Goal: Task Accomplishment & Management: Use online tool/utility

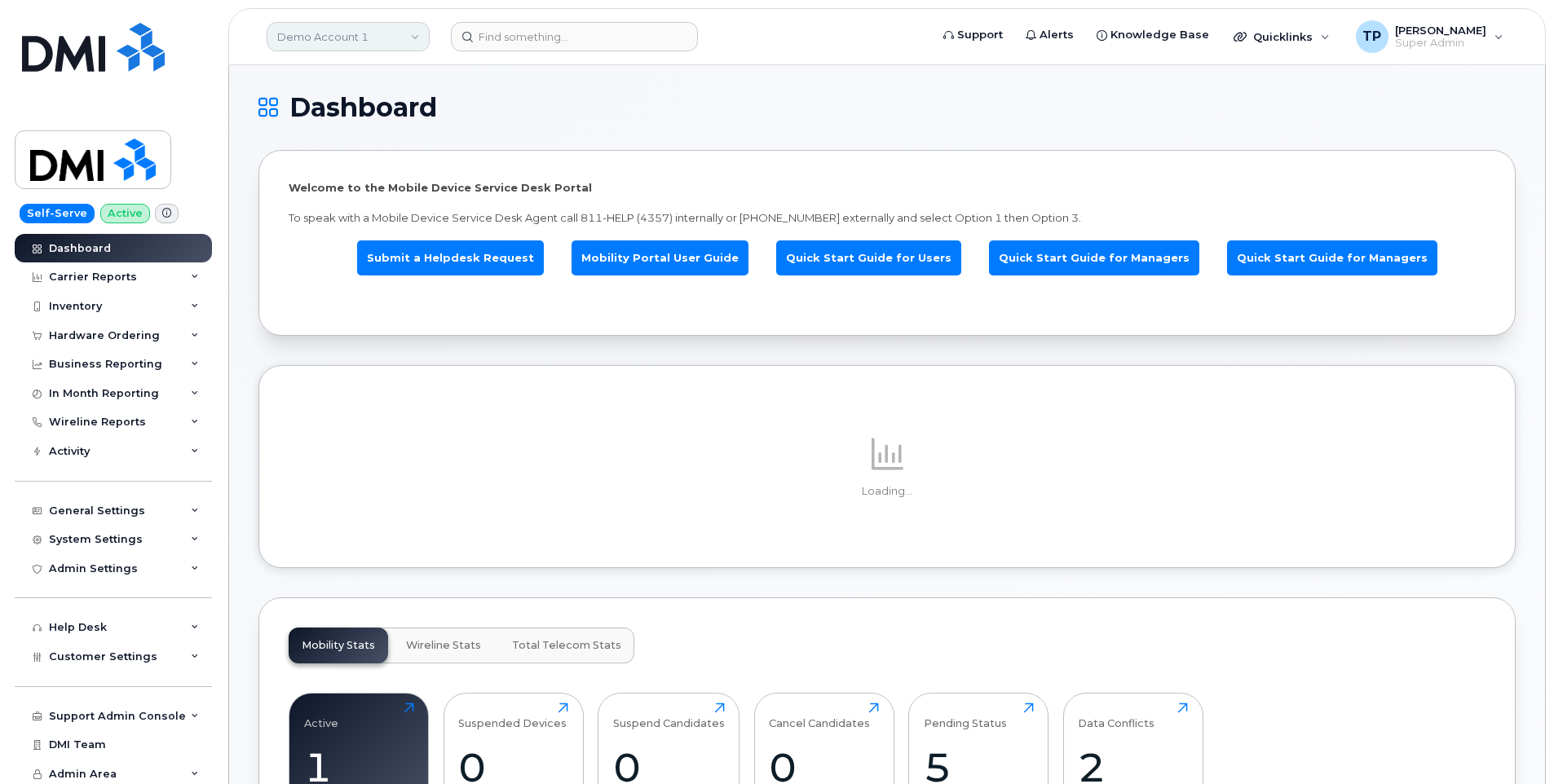
click at [416, 38] on link "Demo Account 1" at bounding box center [348, 37] width 164 height 30
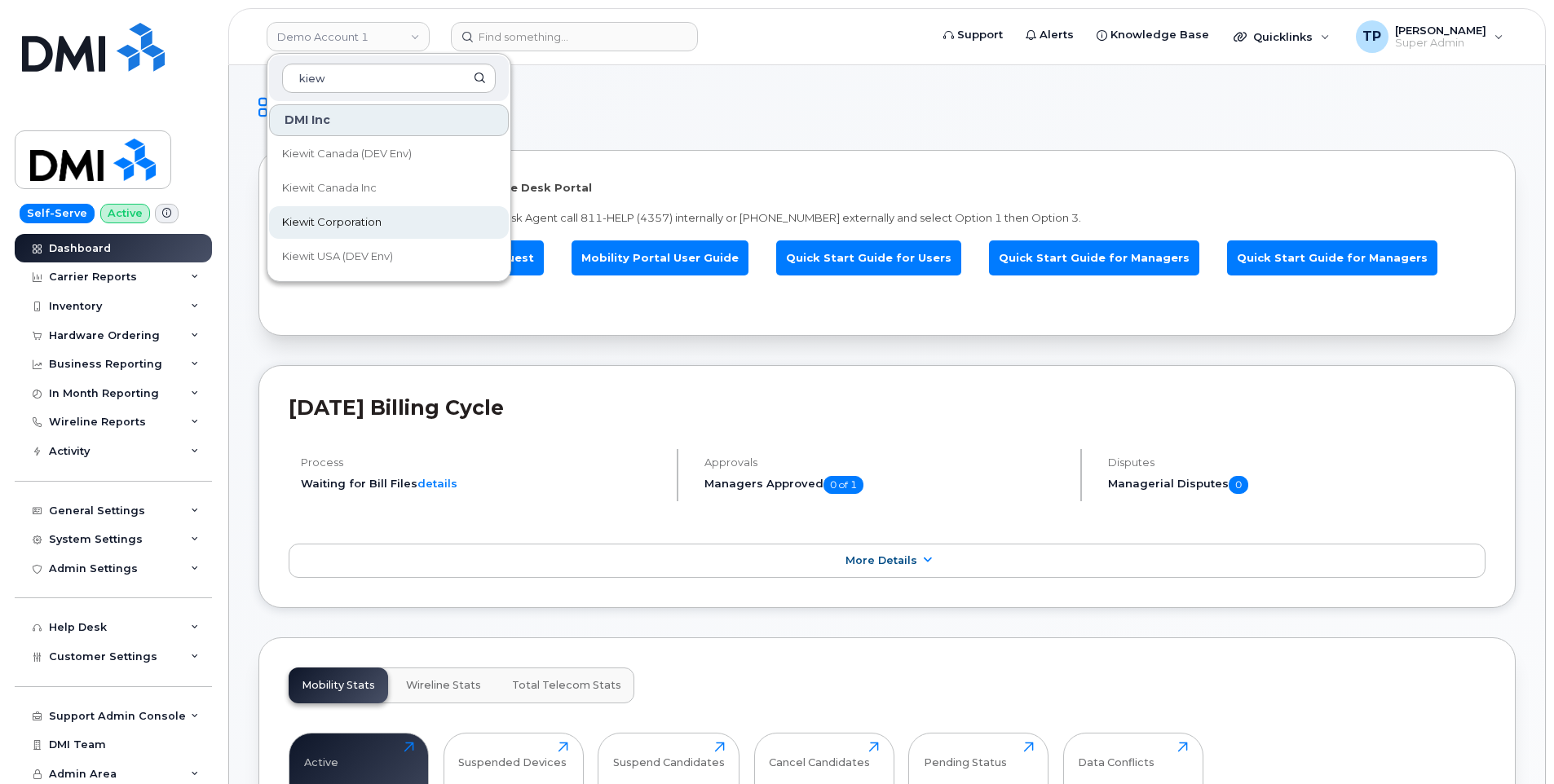
type input "kiew"
click at [407, 224] on link "Kiewit Corporation" at bounding box center [389, 222] width 240 height 32
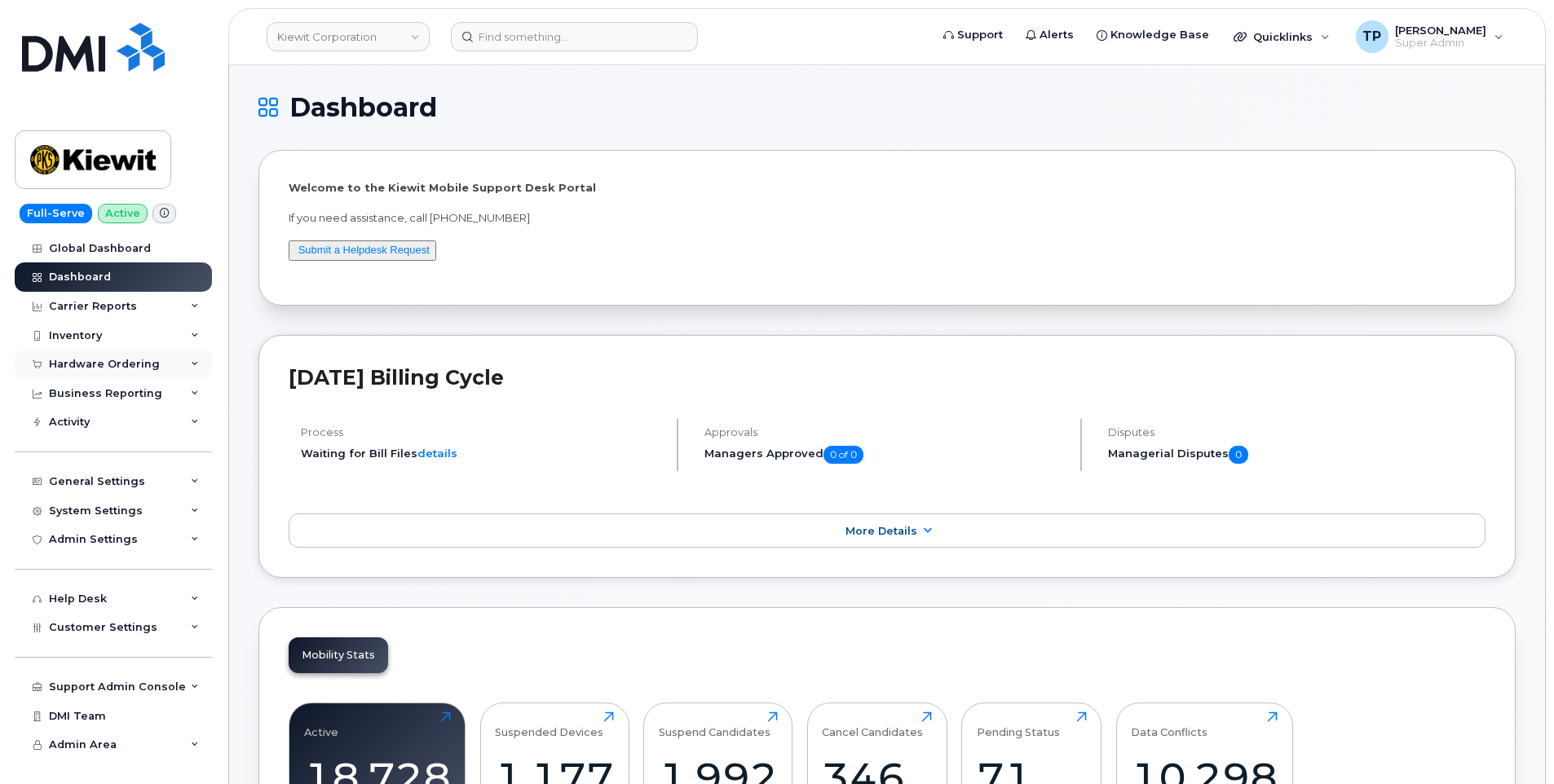
click at [115, 357] on div "Hardware Ordering" at bounding box center [114, 364] width 198 height 30
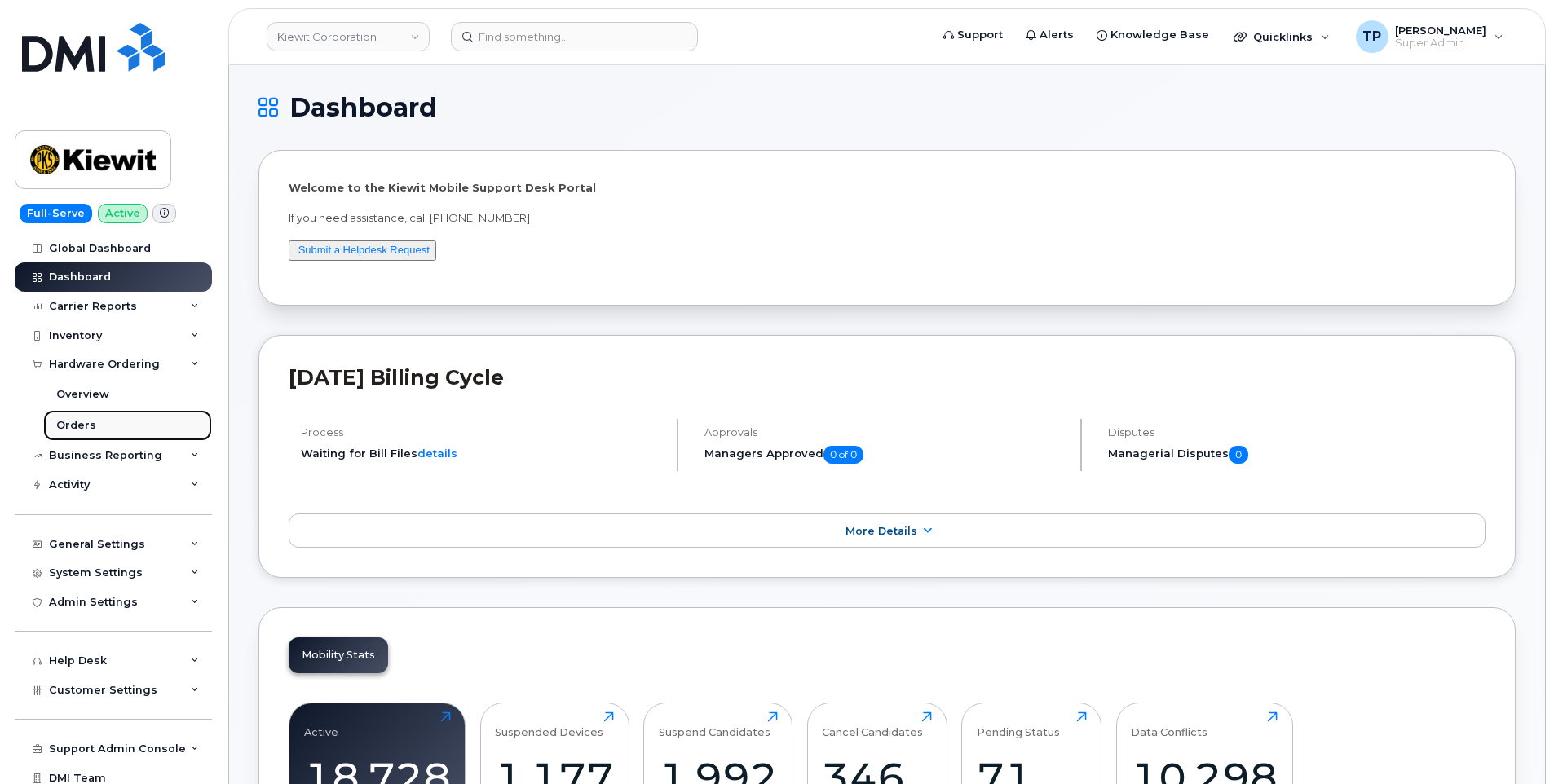
click at [104, 420] on link "Orders" at bounding box center [127, 425] width 169 height 31
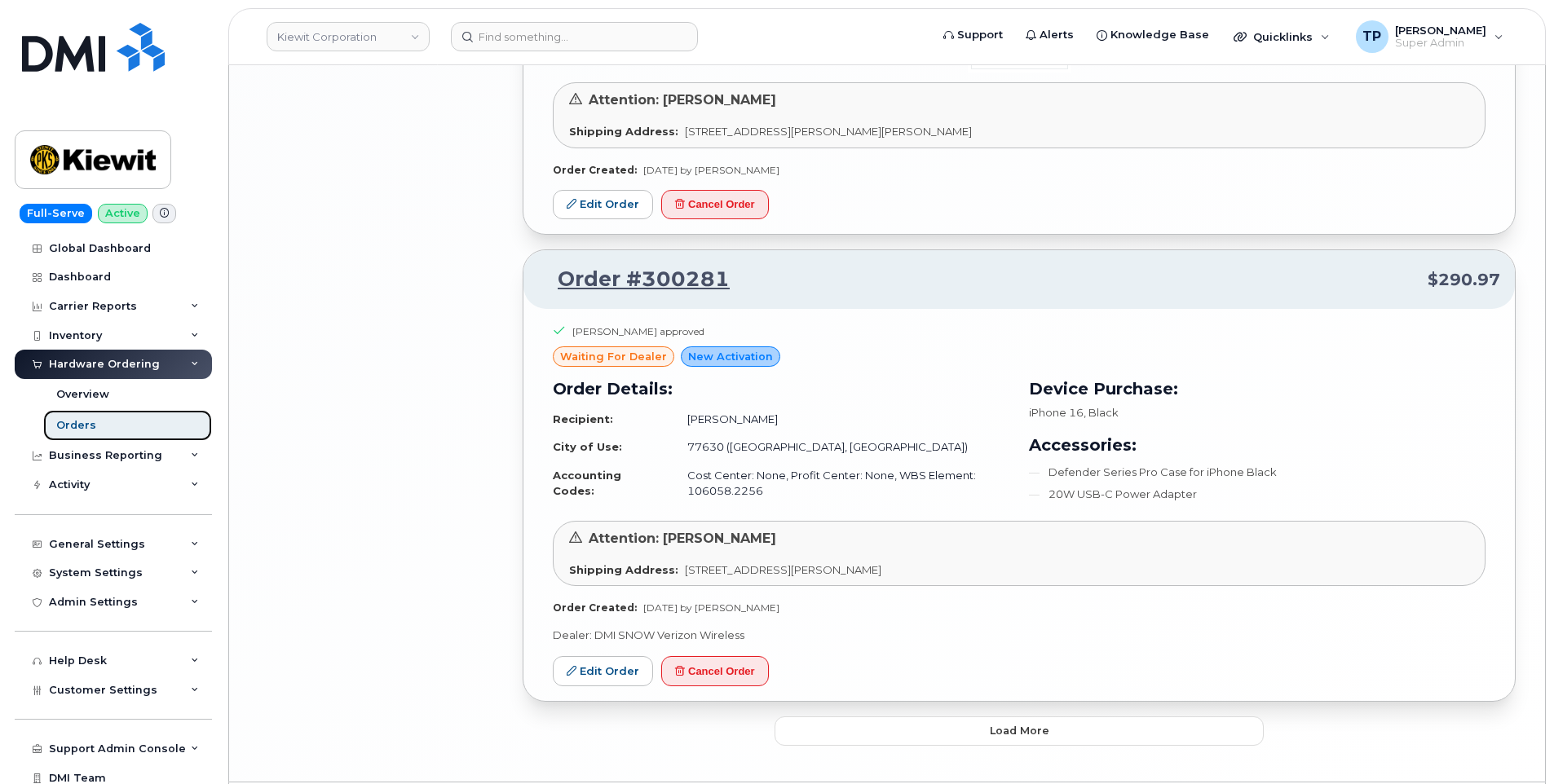
scroll to position [3387, 0]
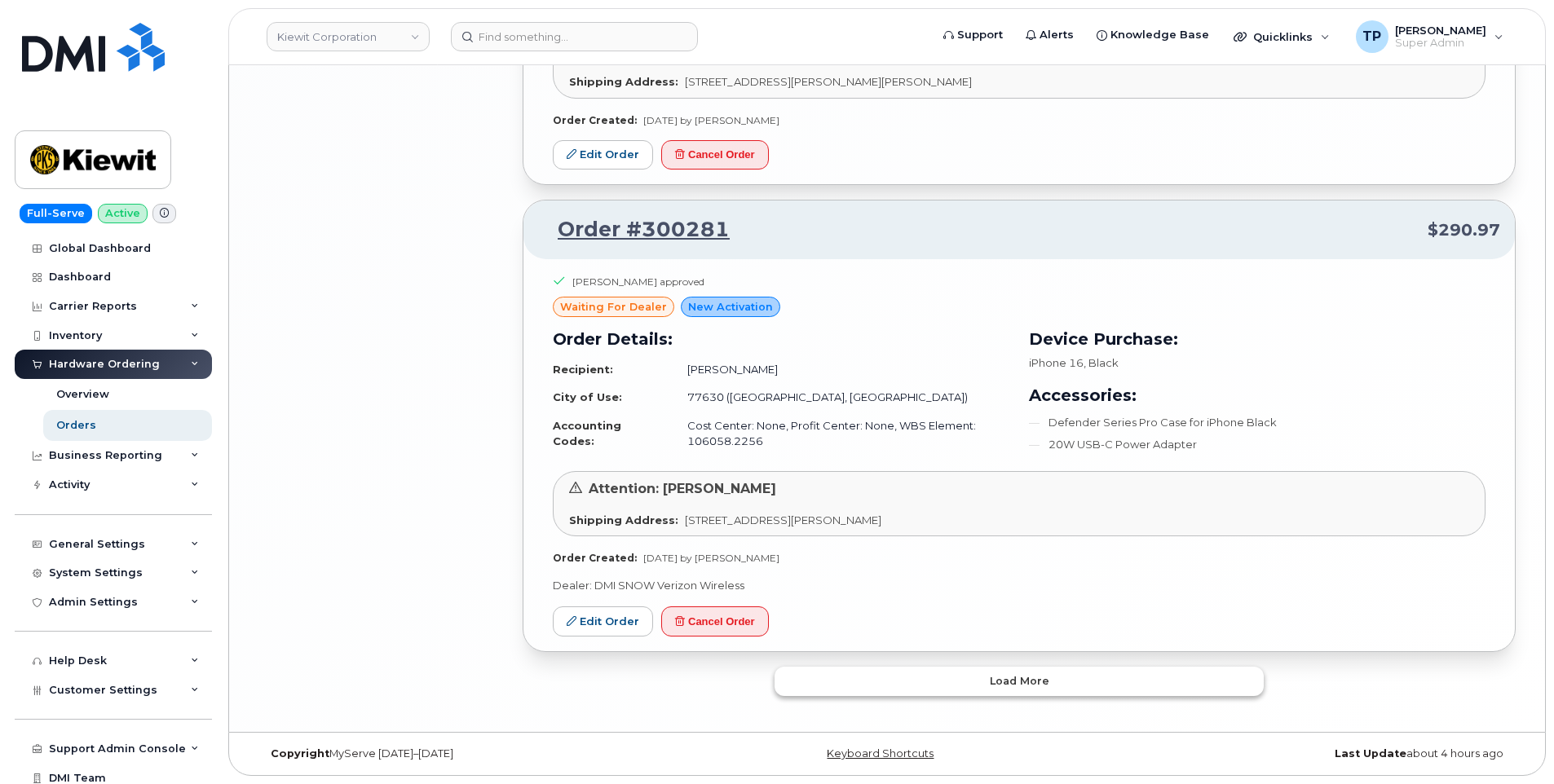
click at [1025, 680] on span "Load more" at bounding box center [1020, 681] width 59 height 16
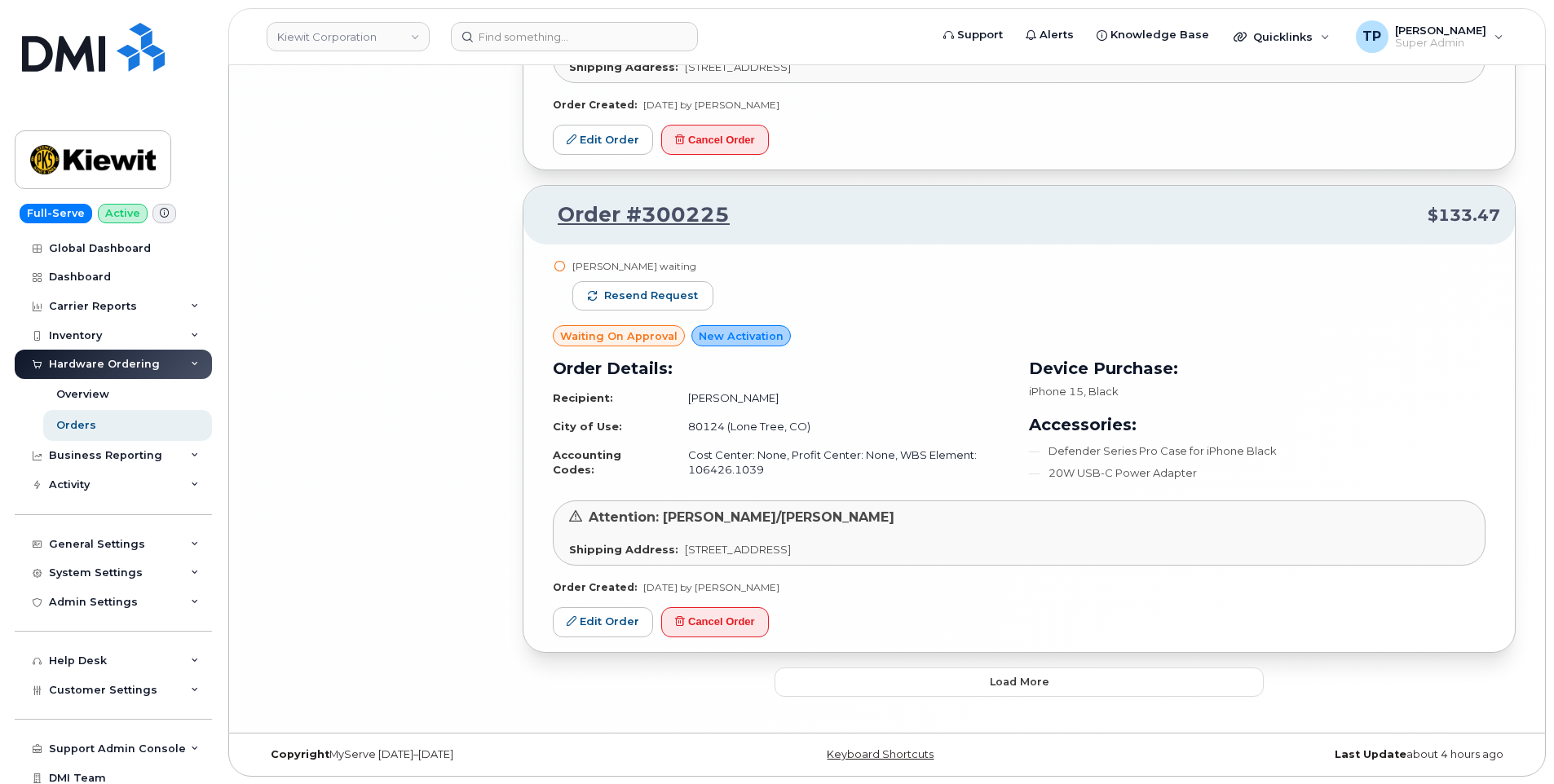
scroll to position [7416, 0]
click at [1013, 688] on span "Load more" at bounding box center [1020, 681] width 59 height 16
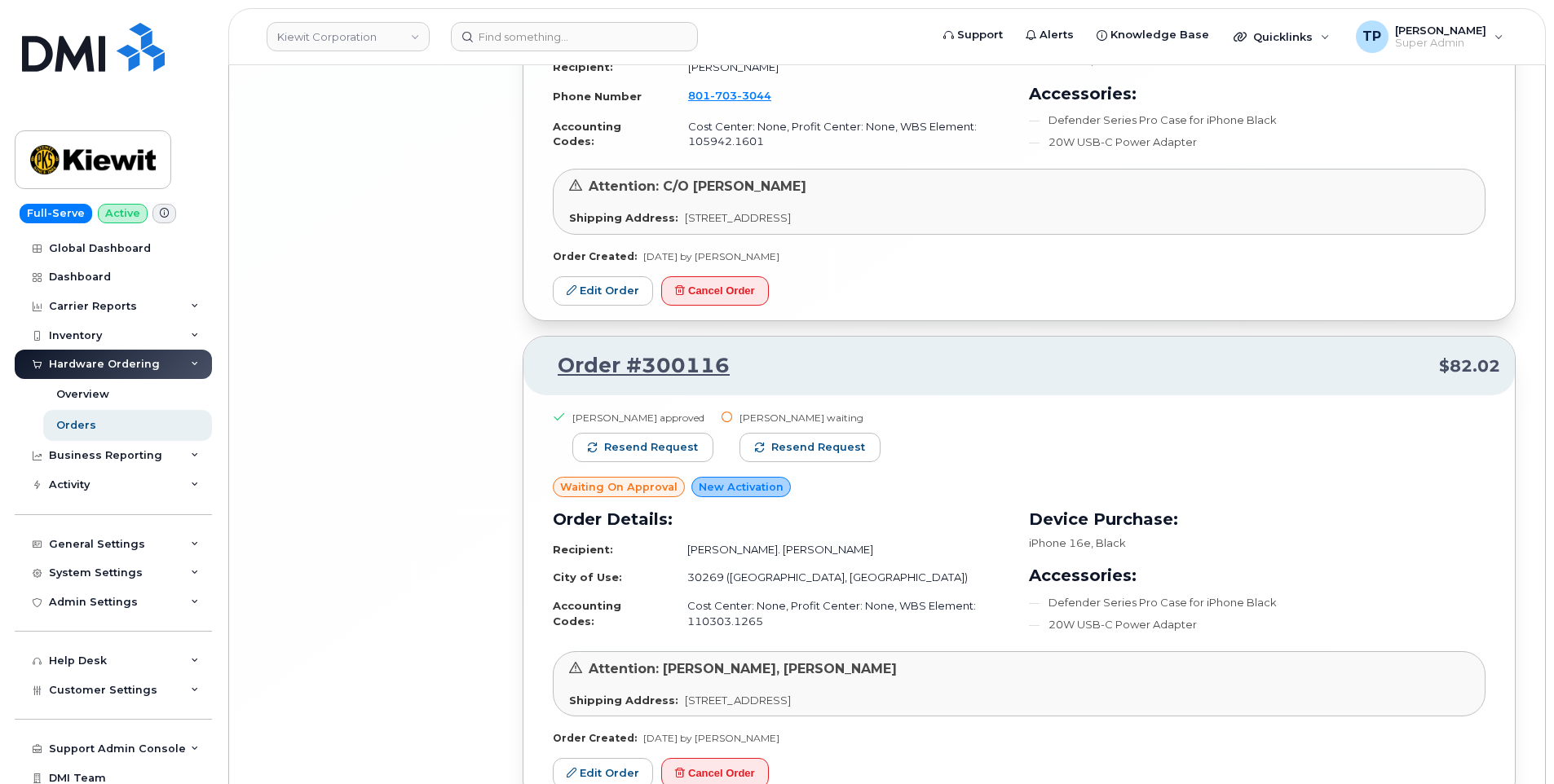
scroll to position [11236, 0]
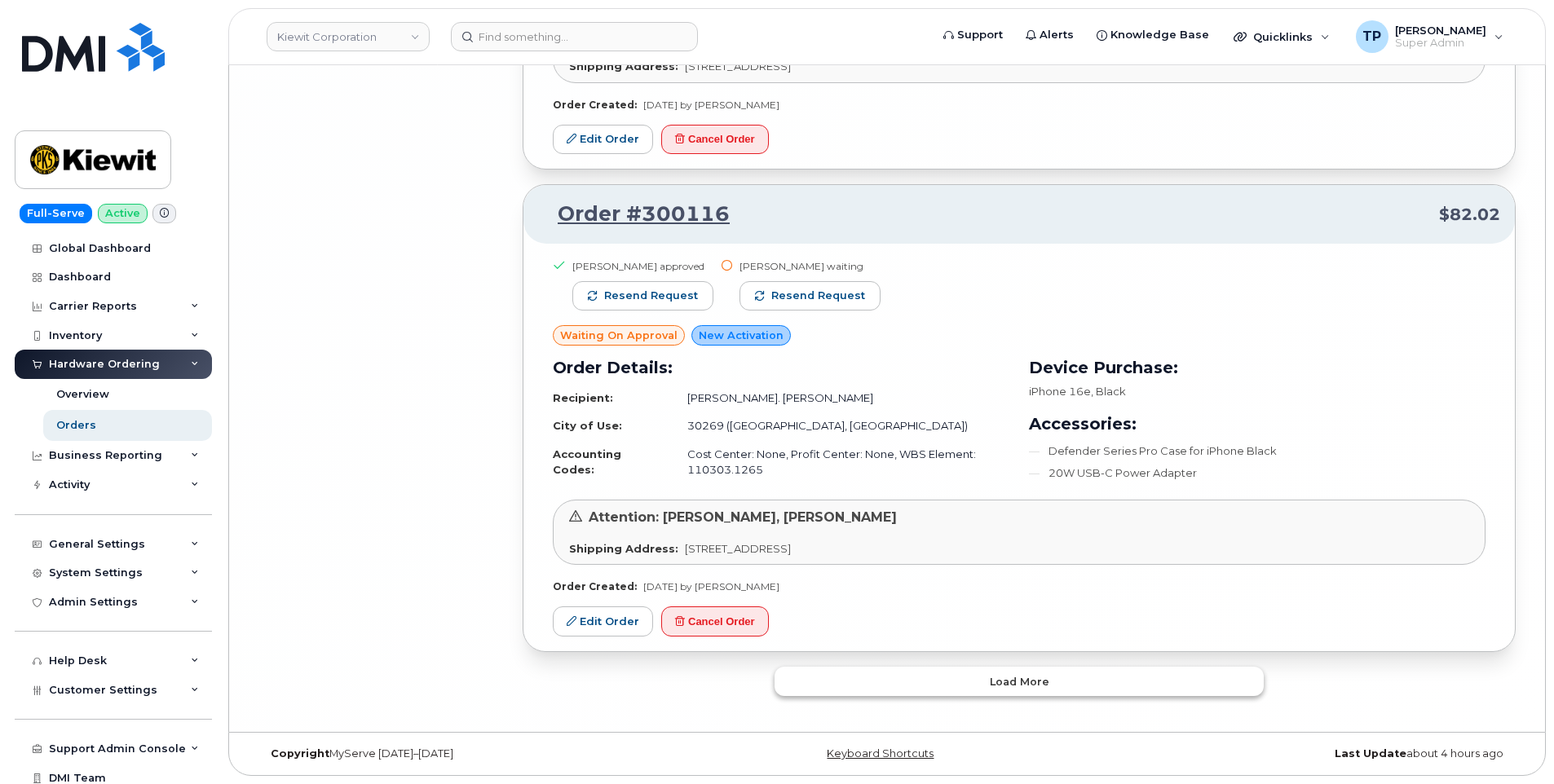
click at [986, 682] on button "Load more" at bounding box center [1020, 682] width 490 height 30
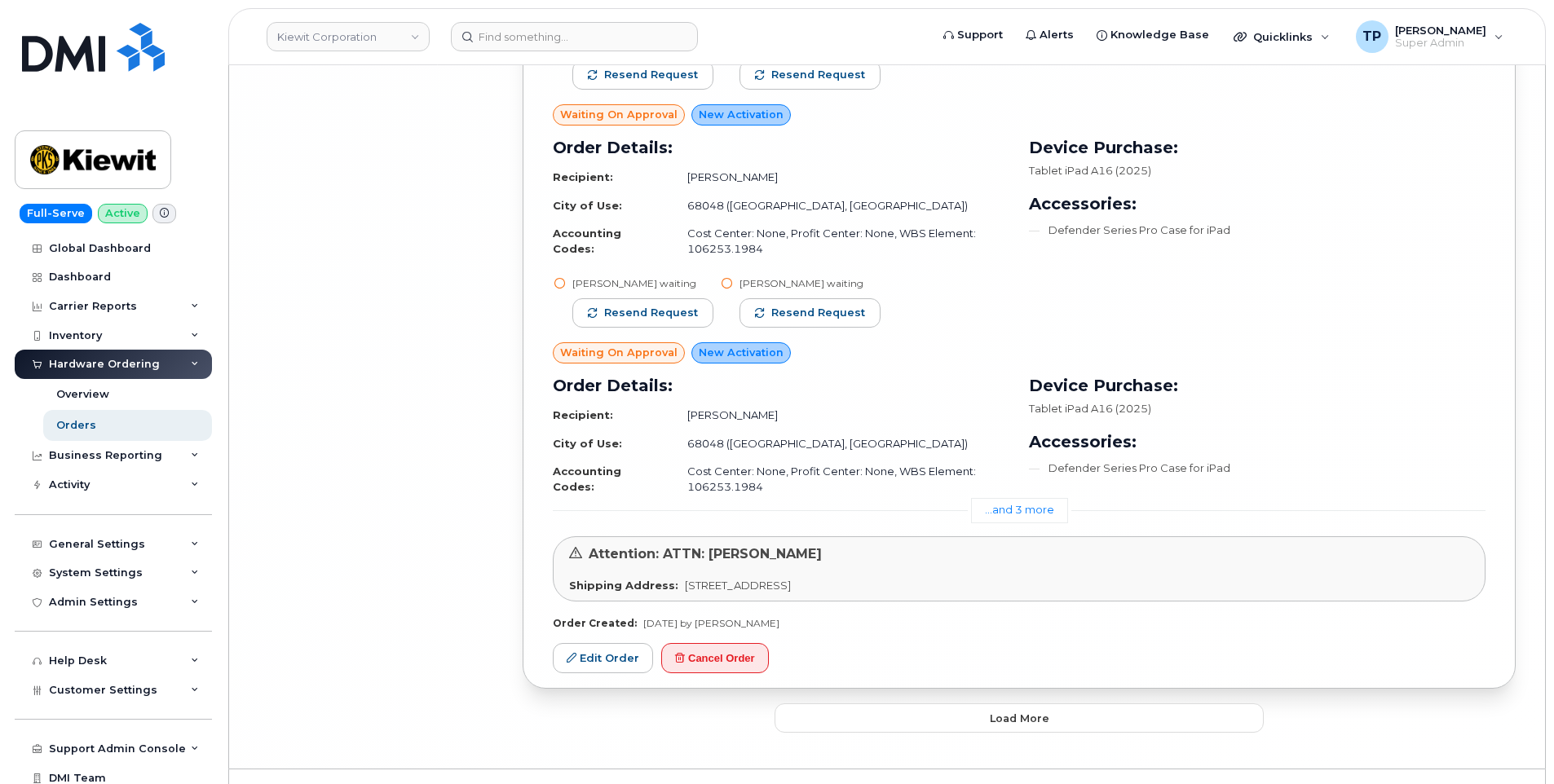
scroll to position [15311, 0]
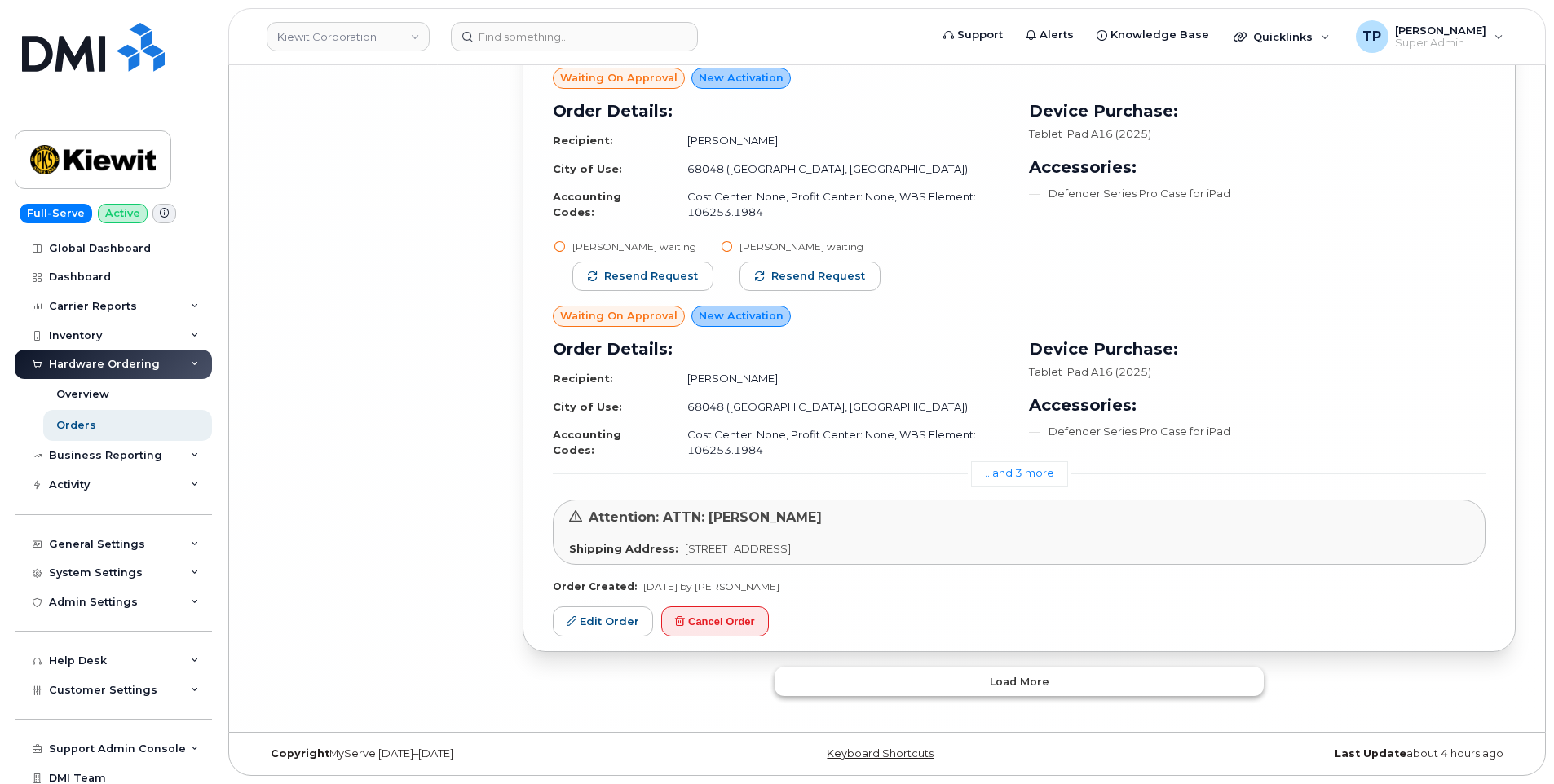
click at [979, 684] on button "Load more" at bounding box center [1020, 682] width 490 height 30
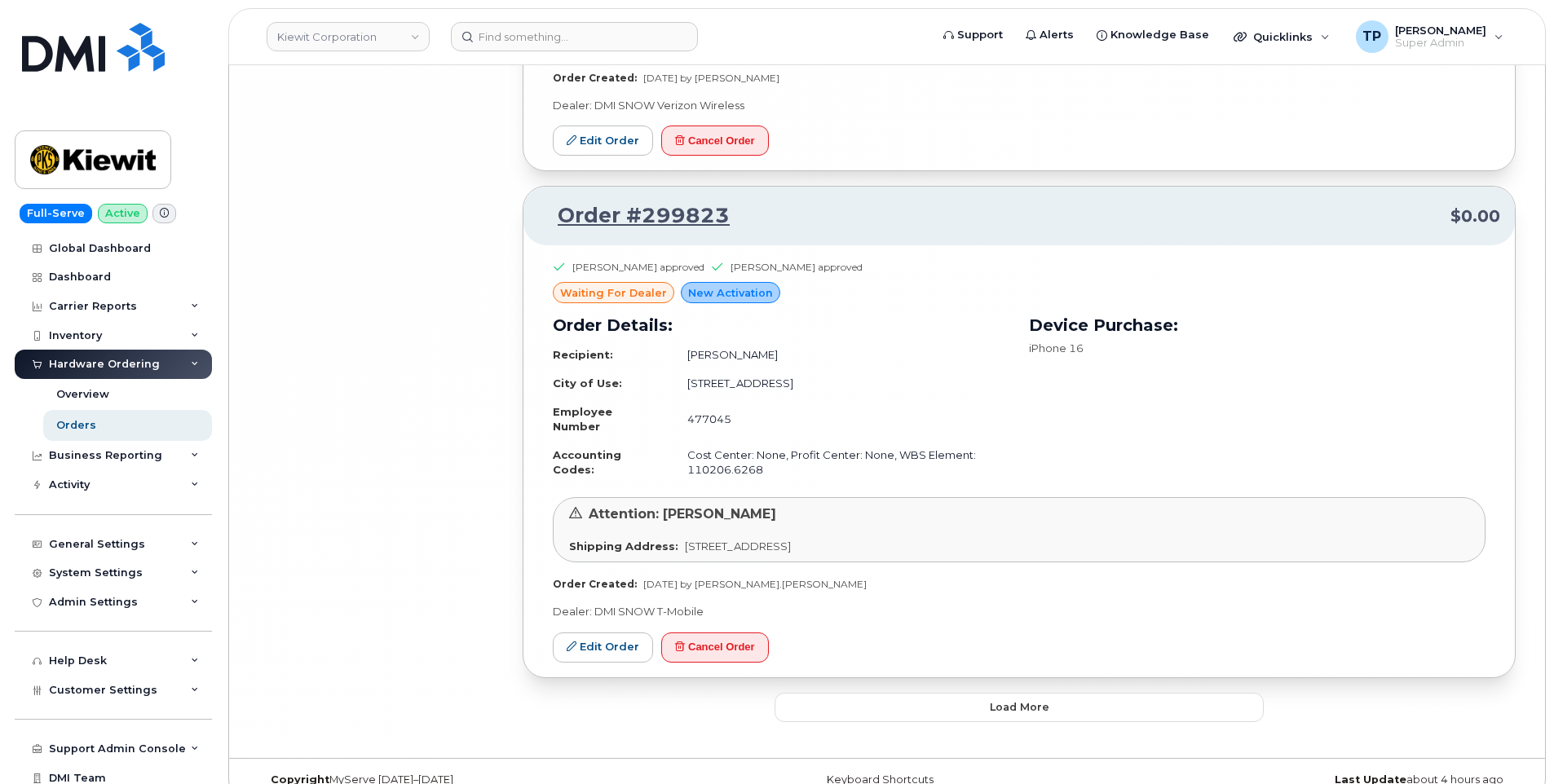
scroll to position [19603, 0]
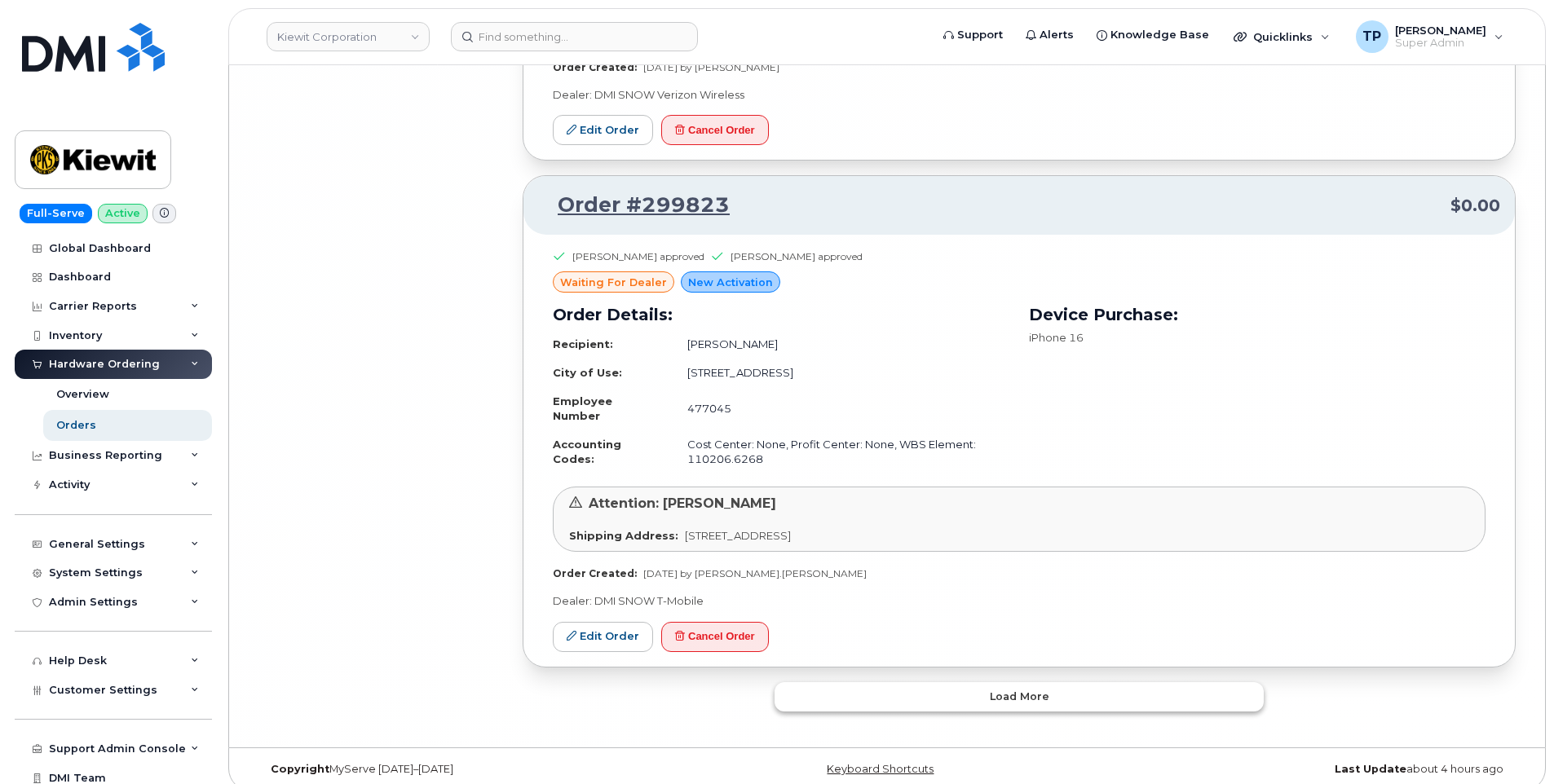
click at [997, 689] on span "Load more" at bounding box center [1020, 697] width 59 height 16
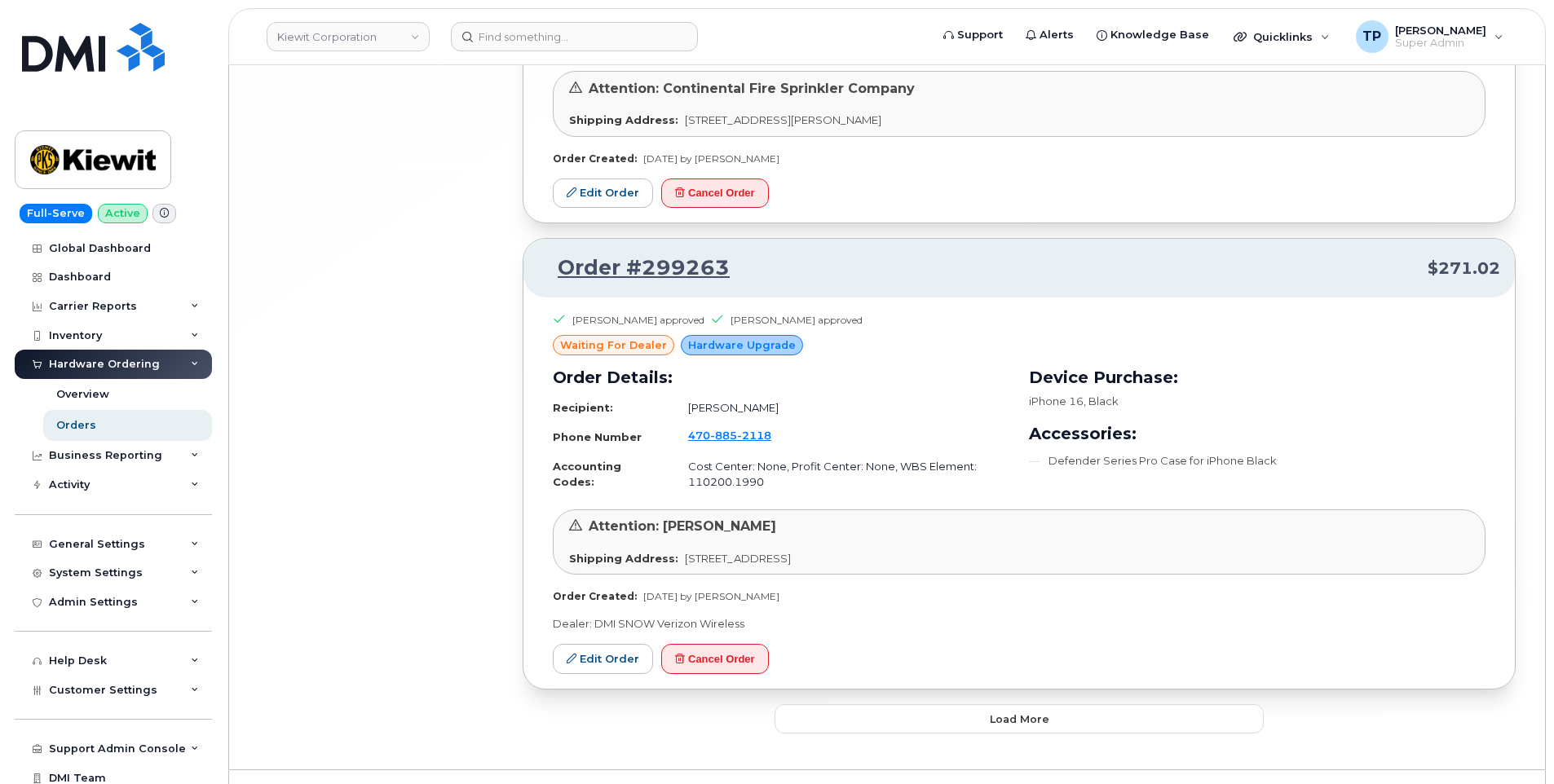
scroll to position [23662, 0]
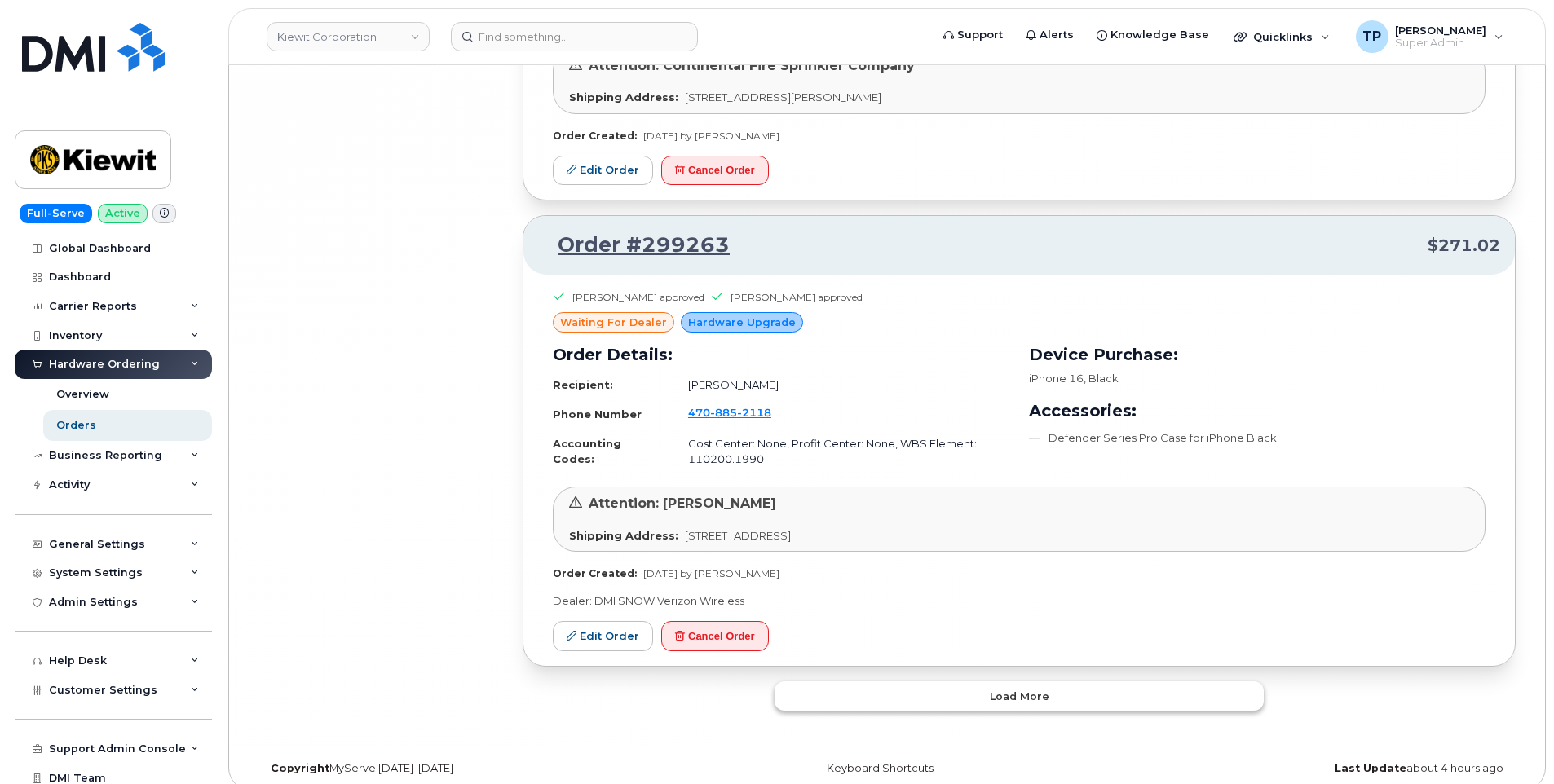
click at [979, 687] on button "Load more" at bounding box center [1020, 697] width 490 height 30
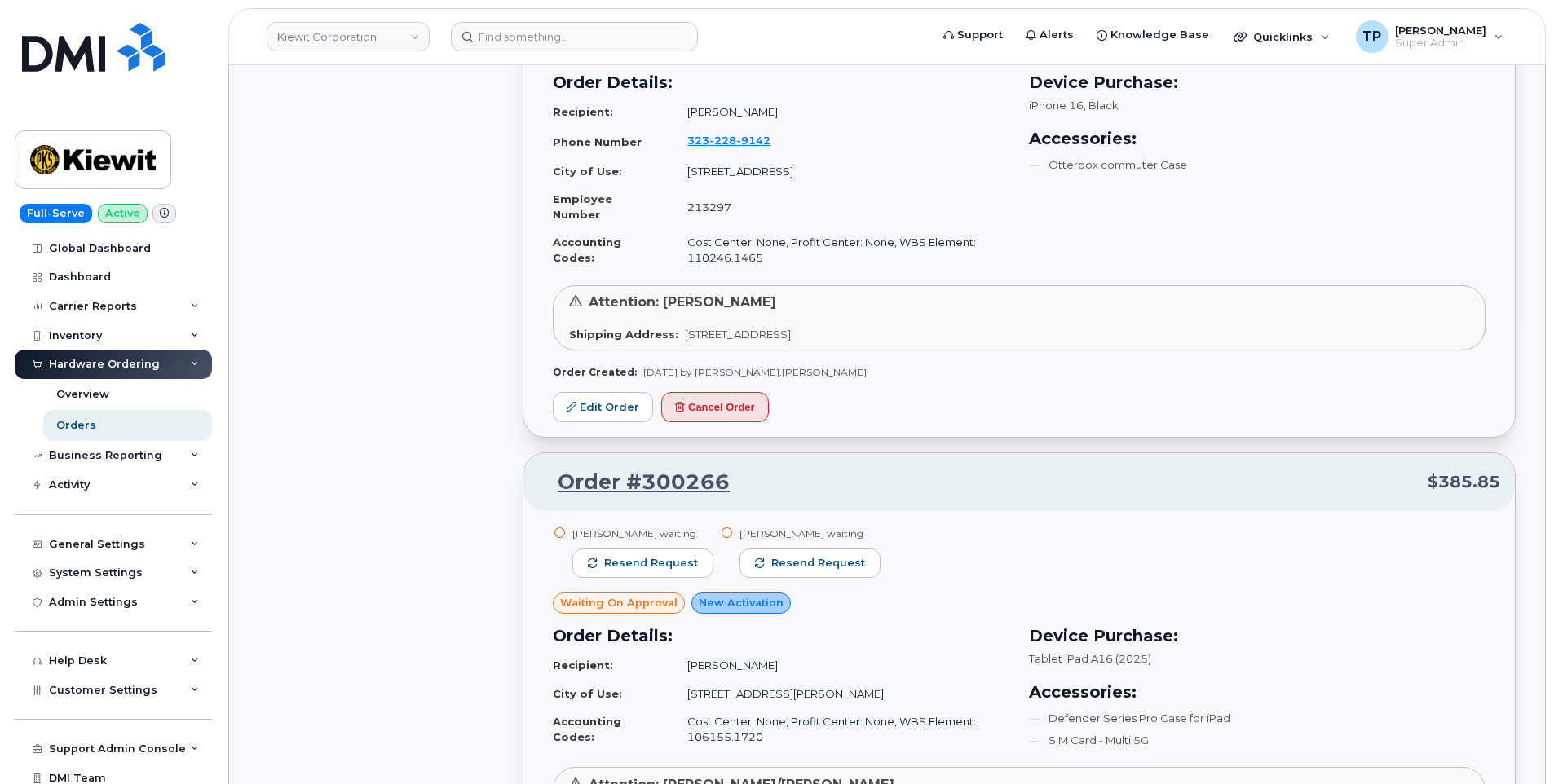
scroll to position [4157, 0]
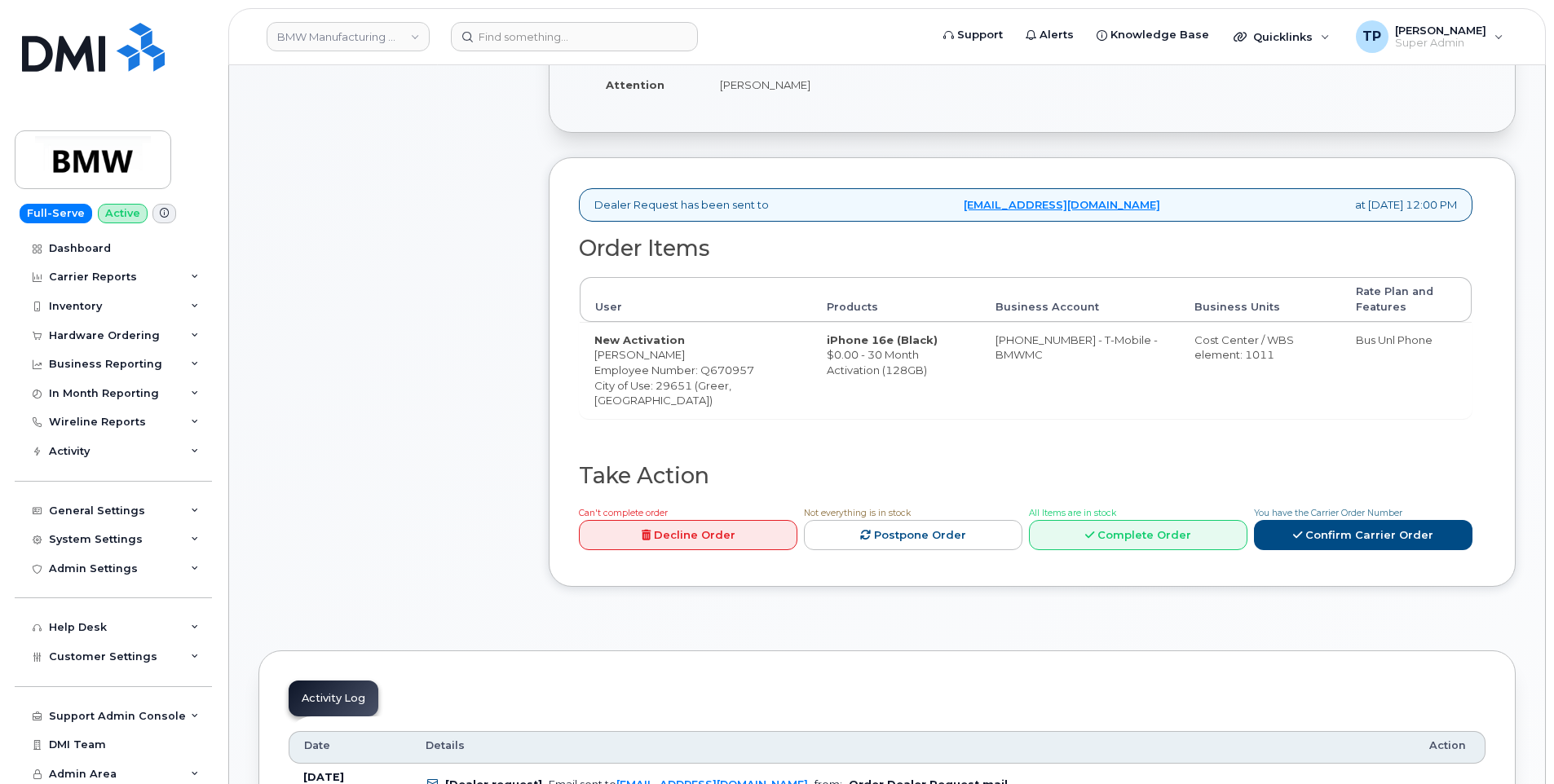
scroll to position [295, 0]
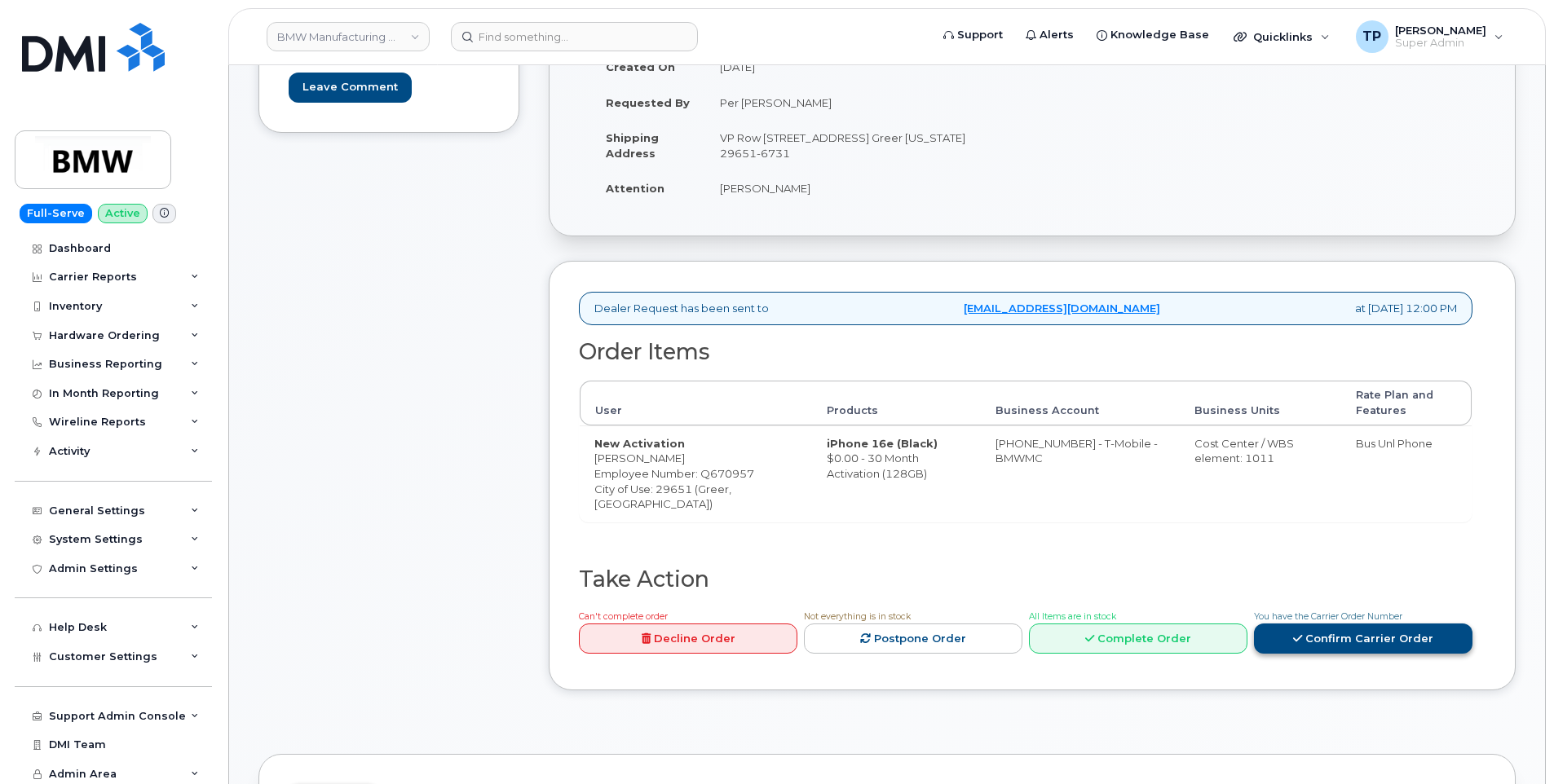
click at [1334, 654] on link "Confirm Carrier Order" at bounding box center [1363, 638] width 219 height 31
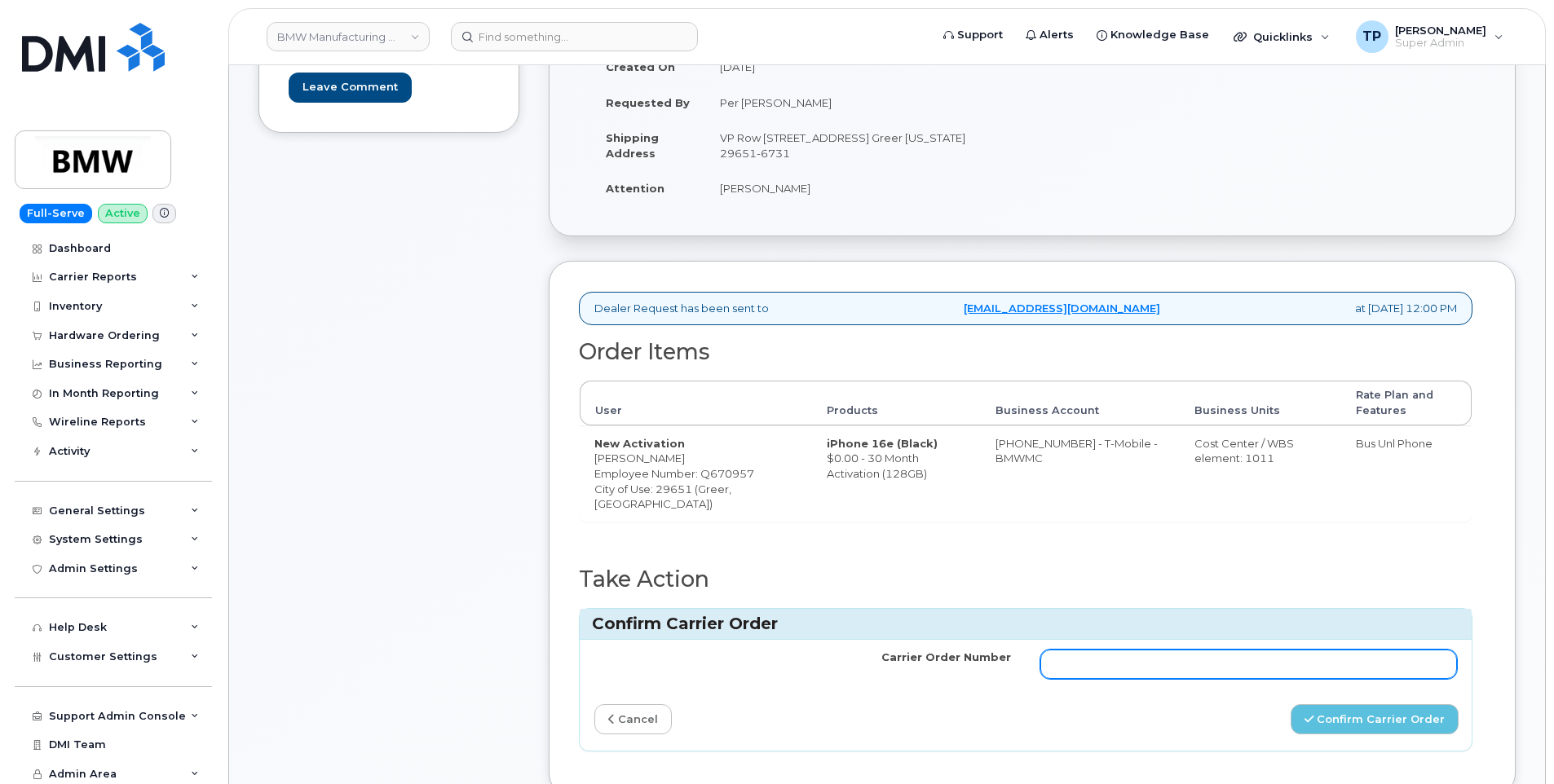
click at [1232, 679] on input "Carrier Order Number" at bounding box center [1249, 664] width 417 height 30
paste input "771808483"
type input "771808483"
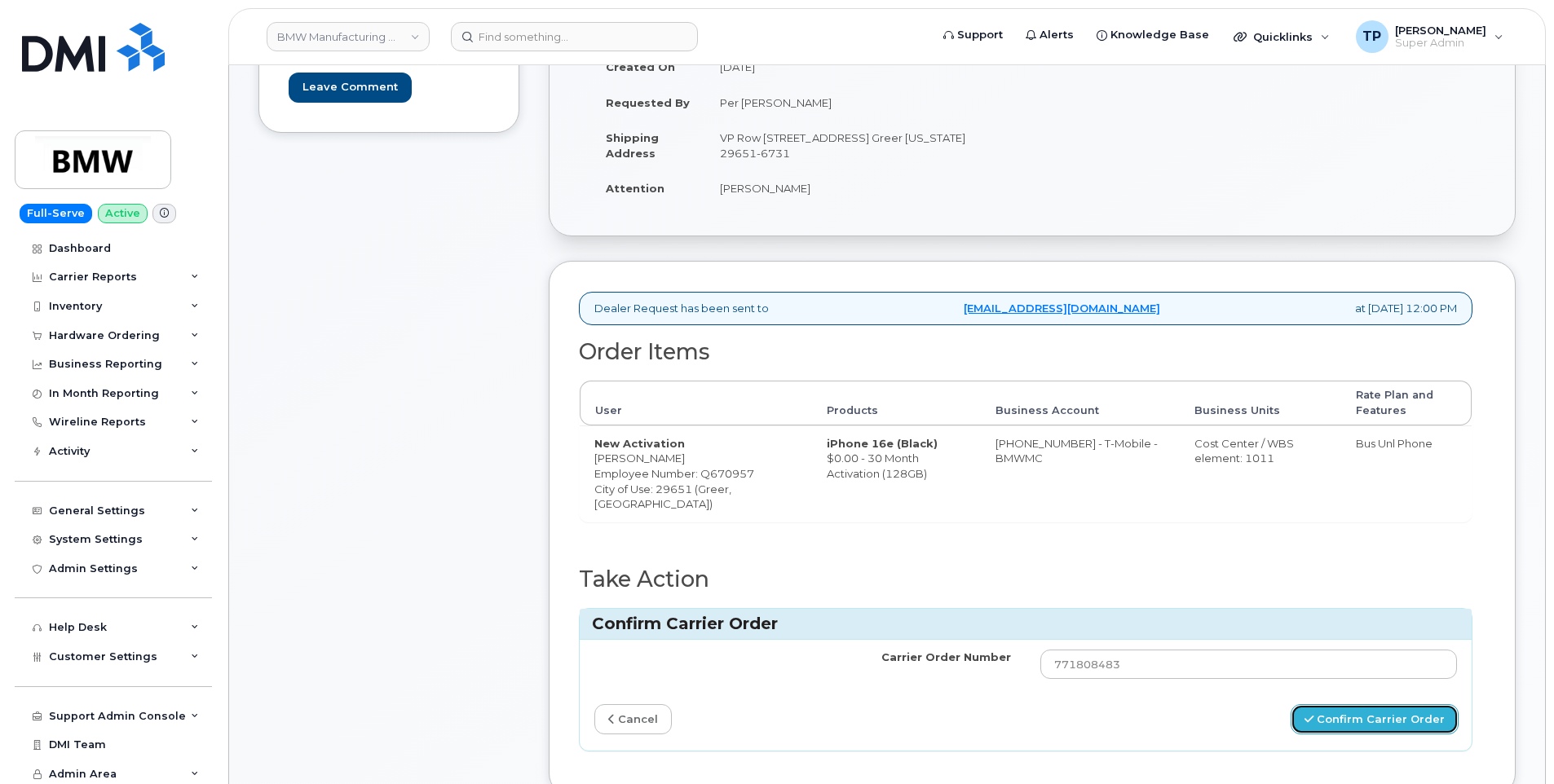
click at [1353, 734] on button "Confirm Carrier Order" at bounding box center [1375, 719] width 168 height 31
